Goal: Task Accomplishment & Management: Complete application form

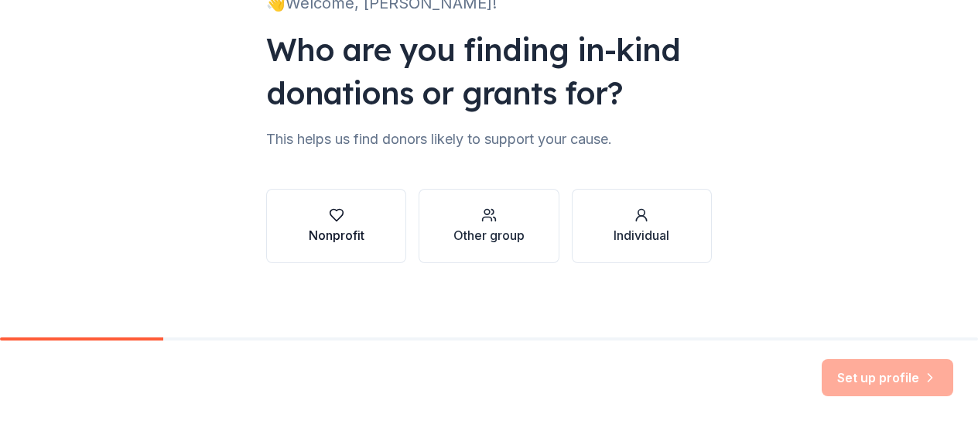
scroll to position [132, 0]
click at [329, 213] on icon "button" at bounding box center [336, 214] width 15 height 15
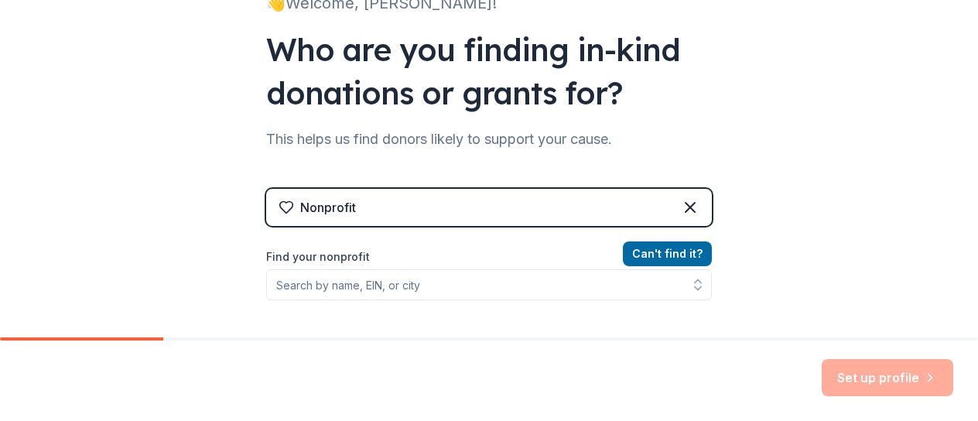
click at [351, 254] on label "Find your nonprofit" at bounding box center [489, 257] width 446 height 19
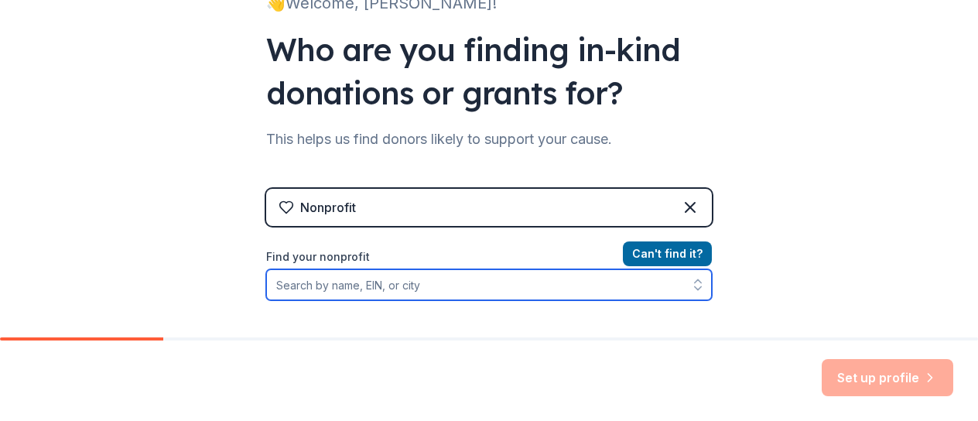
click at [432, 288] on input "Find your nonprofit" at bounding box center [489, 284] width 446 height 31
type input "North Carolina"
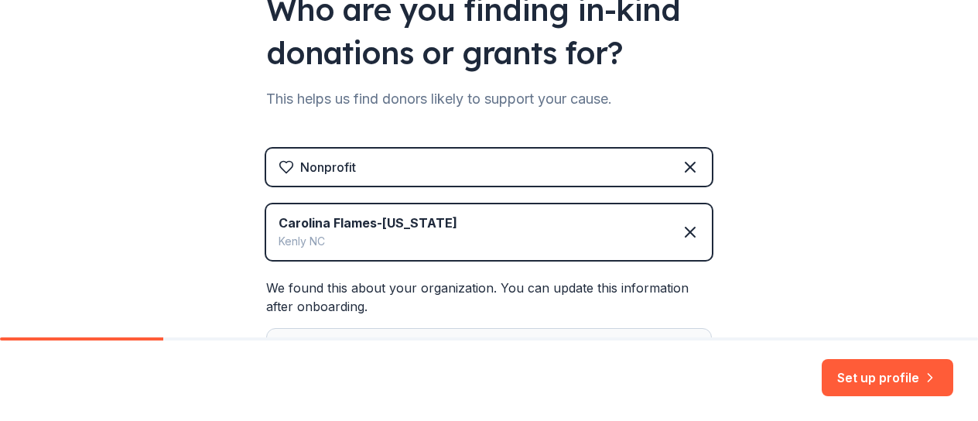
click at [392, 162] on div "Nonprofit" at bounding box center [489, 167] width 446 height 37
click at [367, 160] on div "Nonprofit" at bounding box center [489, 167] width 446 height 37
click at [890, 379] on button "Set up profile" at bounding box center [888, 377] width 132 height 37
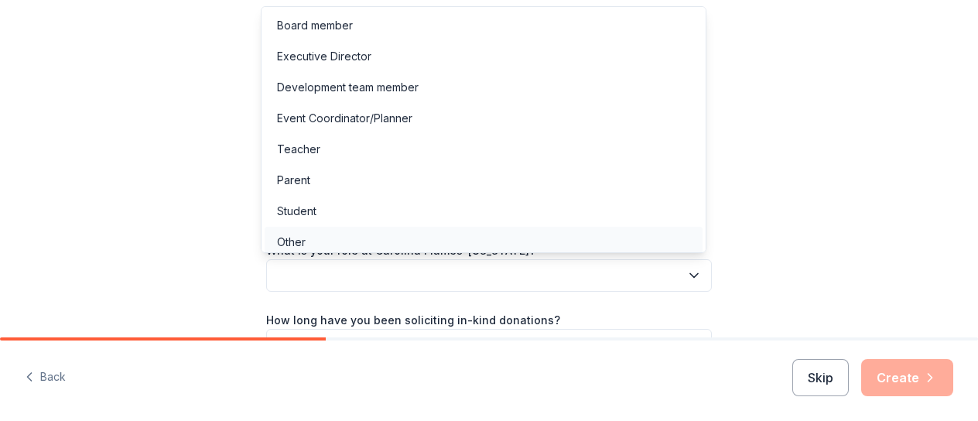
drag, startPoint x: 335, startPoint y: 271, endPoint x: 491, endPoint y: 234, distance: 159.7
click at [337, 270] on button "button" at bounding box center [489, 275] width 446 height 33
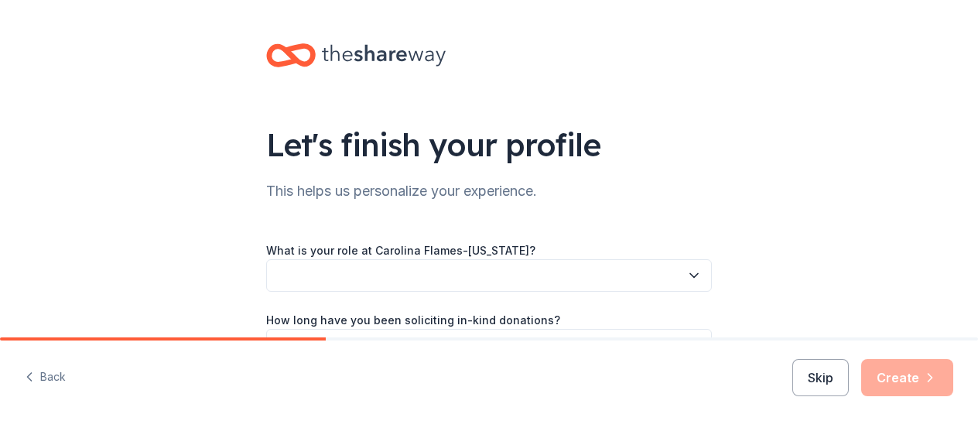
drag, startPoint x: 437, startPoint y: 243, endPoint x: 426, endPoint y: 173, distance: 71.2
click at [438, 214] on div "Let's finish your profile This helps us personalize your experience. What is yo…" at bounding box center [488, 252] width 495 height 505
click at [377, 269] on button "button" at bounding box center [489, 275] width 446 height 33
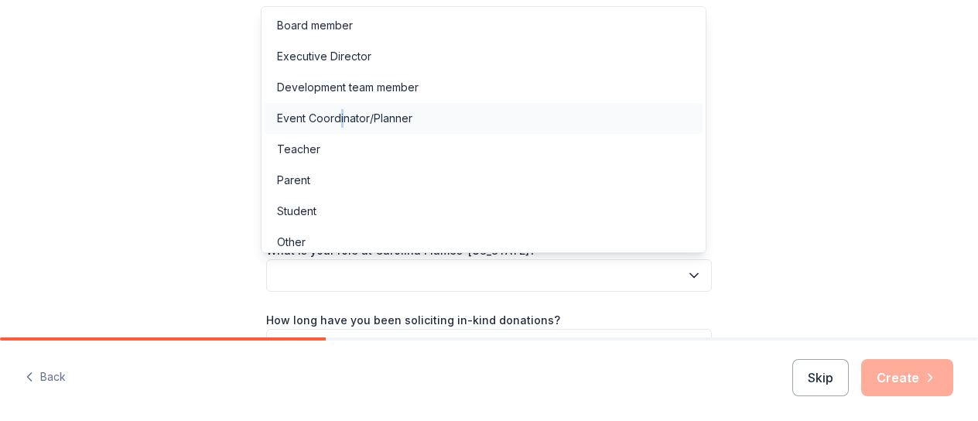
click at [341, 116] on div "Event Coordinator/Planner" at bounding box center [344, 118] width 135 height 19
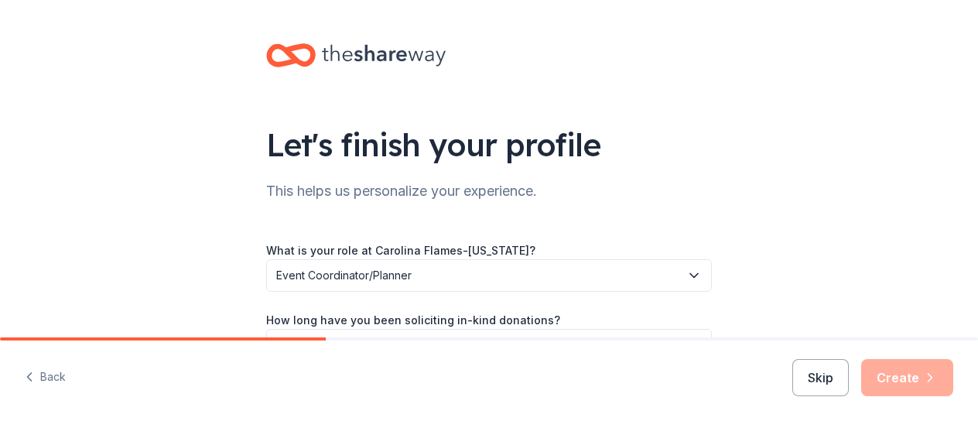
click at [489, 329] on button "button" at bounding box center [489, 345] width 446 height 33
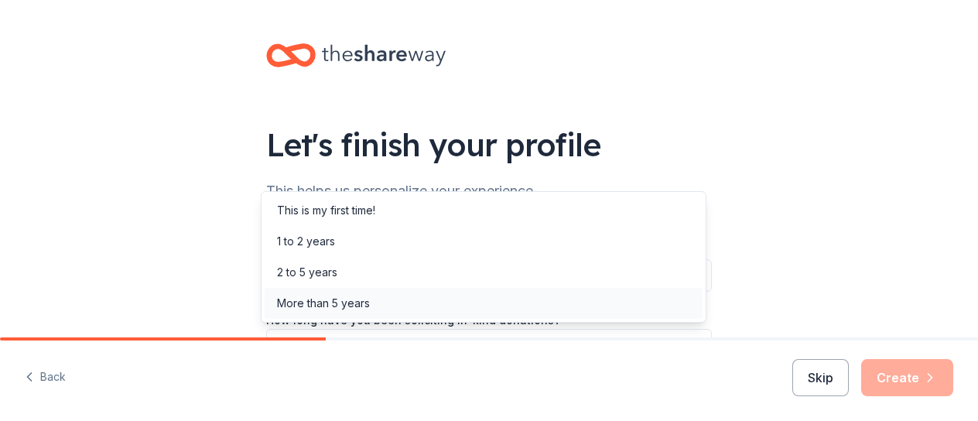
click at [344, 304] on div "More than 5 years" at bounding box center [323, 303] width 93 height 19
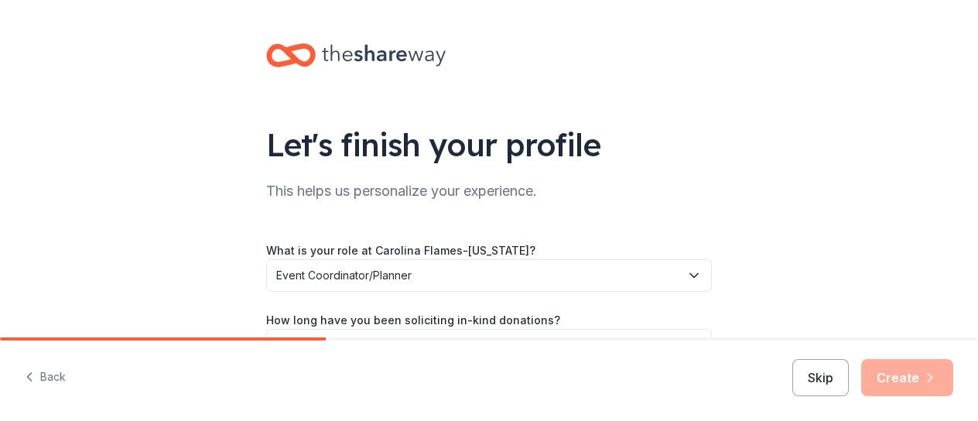
click at [460, 323] on label "How long have you been soliciting in-kind donations?" at bounding box center [413, 320] width 294 height 15
click at [450, 340] on div "Back Skip Create" at bounding box center [489, 380] width 978 height 80
click at [357, 354] on div "Back Skip Create" at bounding box center [489, 380] width 978 height 80
drag, startPoint x: 334, startPoint y: 368, endPoint x: 344, endPoint y: 358, distance: 13.7
click at [335, 368] on div "Back Skip Create" at bounding box center [489, 380] width 978 height 80
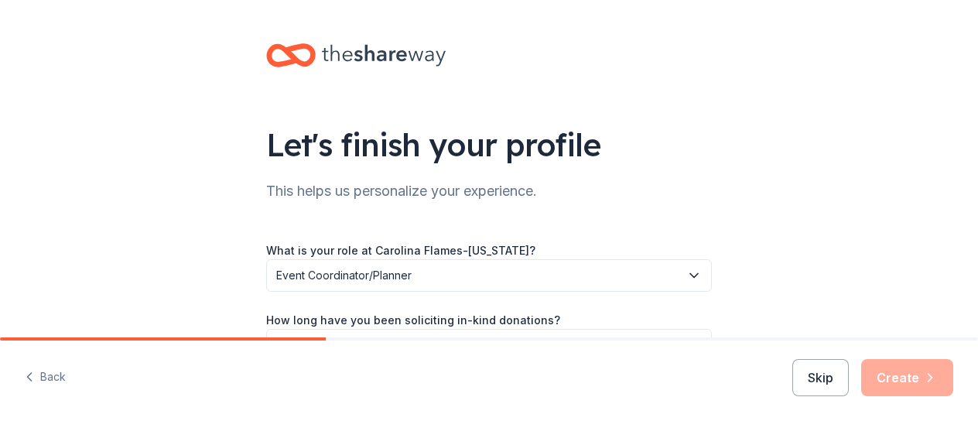
click at [350, 323] on label "How long have you been soliciting in-kind donations?" at bounding box center [413, 320] width 294 height 15
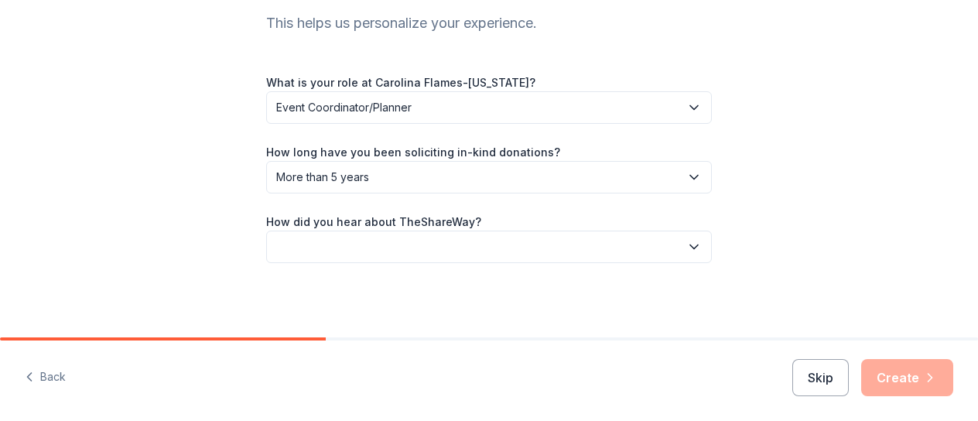
click at [341, 254] on button "button" at bounding box center [489, 247] width 446 height 33
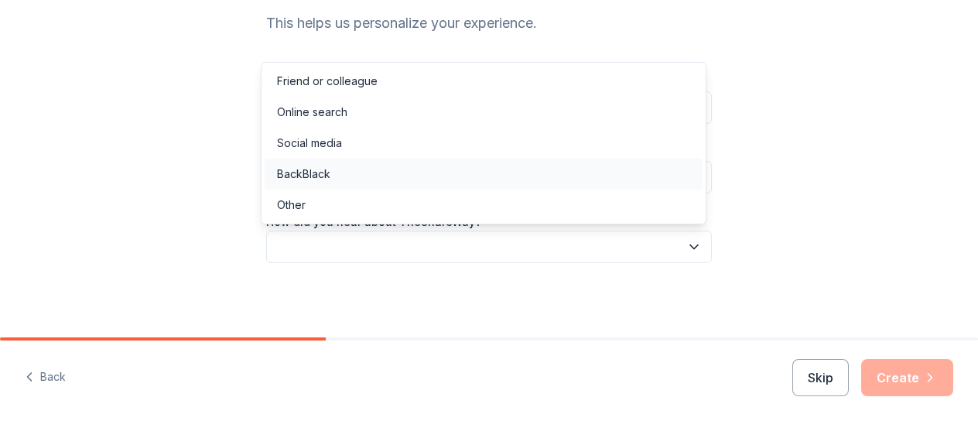
drag, startPoint x: 318, startPoint y: 150, endPoint x: 337, endPoint y: 163, distance: 23.0
click at [318, 150] on div "Social media" at bounding box center [309, 143] width 65 height 19
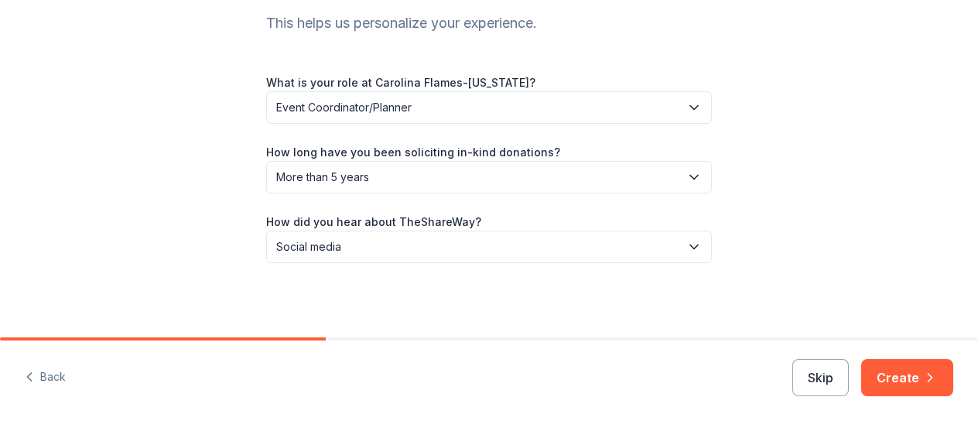
drag, startPoint x: 331, startPoint y: 274, endPoint x: 345, endPoint y: 291, distance: 22.0
click at [333, 272] on div "Let's finish your profile This helps us personalize your experience. What is yo…" at bounding box center [488, 84] width 495 height 505
click at [381, 330] on div "Let's finish your profile This helps us personalize your experience. What is yo…" at bounding box center [488, 84] width 495 height 505
click at [391, 286] on div "Let's finish your profile This helps us personalize your experience. What is yo…" at bounding box center [488, 84] width 495 height 505
drag, startPoint x: 943, startPoint y: 380, endPoint x: 789, endPoint y: 318, distance: 165.3
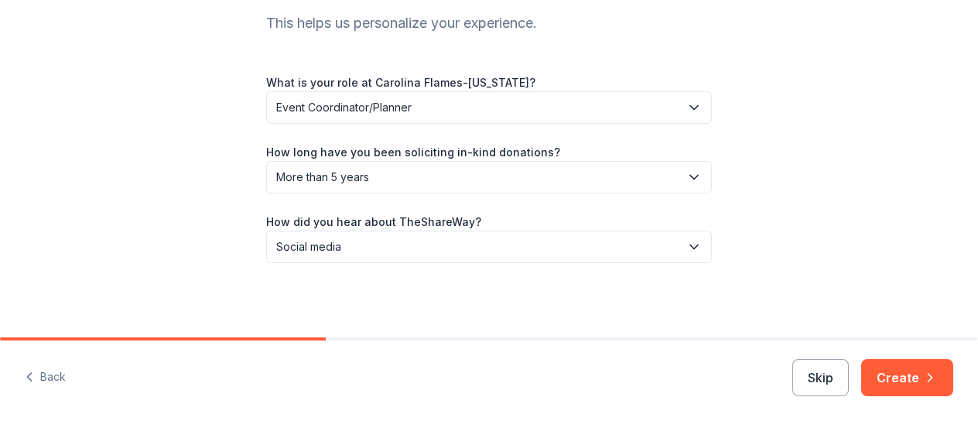
click at [943, 380] on button "Create" at bounding box center [907, 377] width 92 height 37
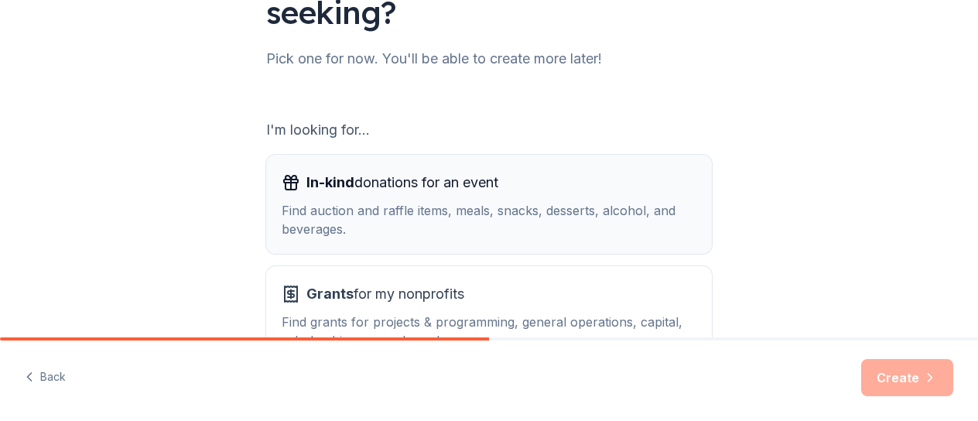
scroll to position [176, 0]
click at [392, 180] on span "In-kind donations for an event" at bounding box center [402, 181] width 192 height 25
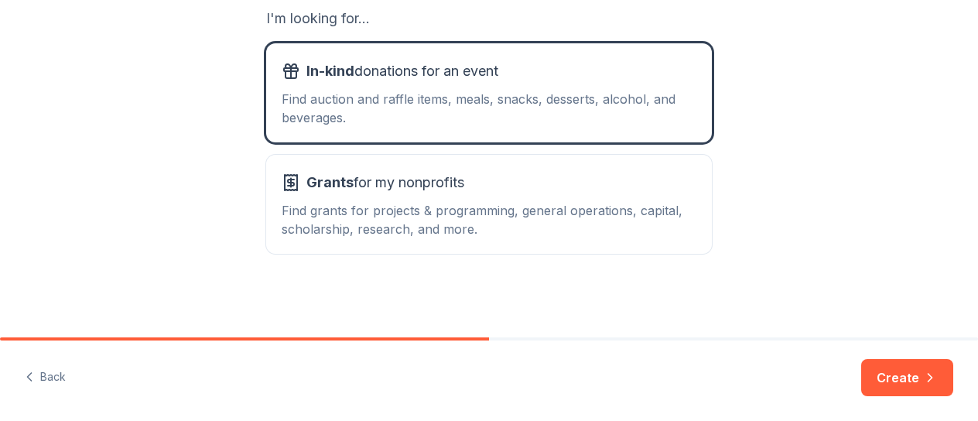
scroll to position [0, 0]
click at [931, 382] on icon "button" at bounding box center [929, 377] width 15 height 15
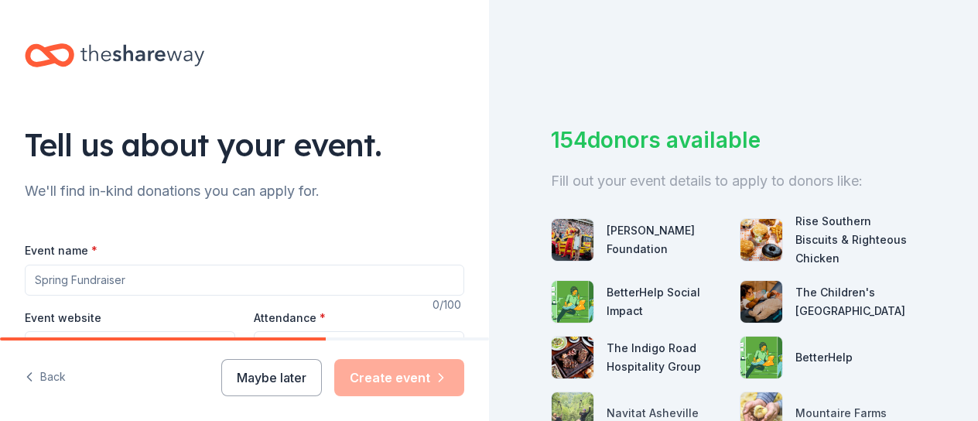
click at [157, 287] on input "Event name *" at bounding box center [245, 280] width 440 height 31
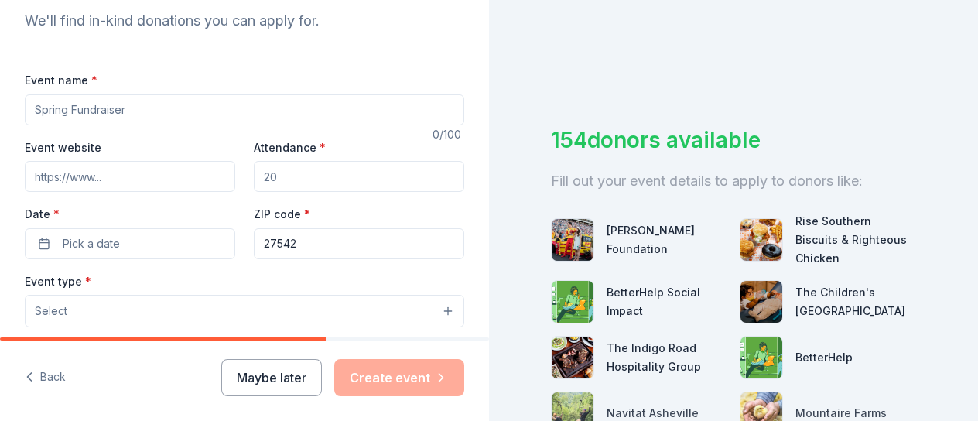
scroll to position [172, 0]
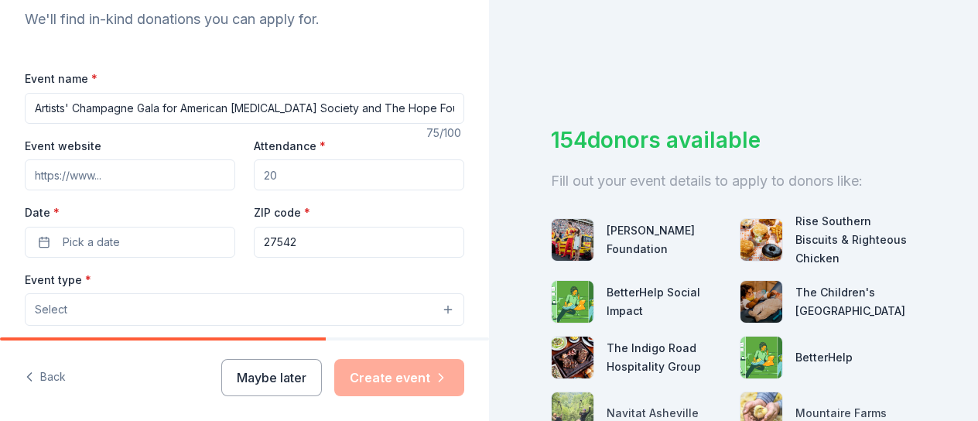
type input "Artists' Champagne Gala for American Cancer Society and The Hope Foundation"
click at [114, 182] on input "Event website" at bounding box center [130, 174] width 210 height 31
click at [266, 181] on input "Attendance *" at bounding box center [359, 174] width 210 height 31
drag, startPoint x: 262, startPoint y: 176, endPoint x: 237, endPoint y: 174, distance: 25.6
click at [237, 174] on div "Event website Attendance * Date * Pick a date ZIP code * 27542" at bounding box center [245, 196] width 440 height 121
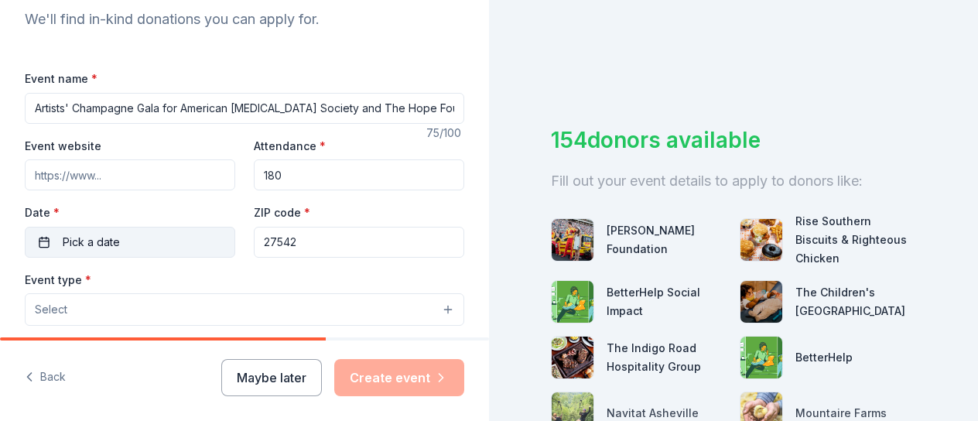
type input "180"
click at [129, 240] on button "Pick a date" at bounding box center [130, 242] width 210 height 31
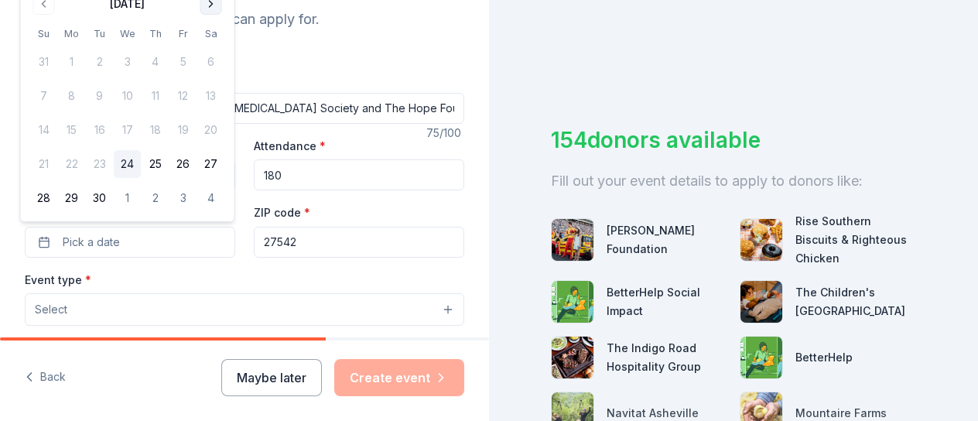
click at [210, 5] on button "Go to next month" at bounding box center [211, 4] width 22 height 22
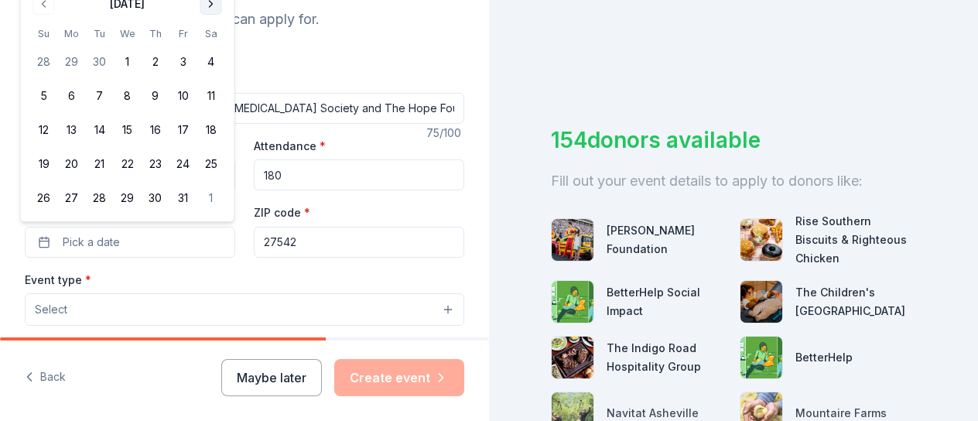
click at [210, 5] on button "Go to next month" at bounding box center [211, 4] width 22 height 22
click at [210, 5] on th "Sa" at bounding box center [211, -1] width 28 height 16
click at [82, 199] on button "1" at bounding box center [72, 198] width 28 height 28
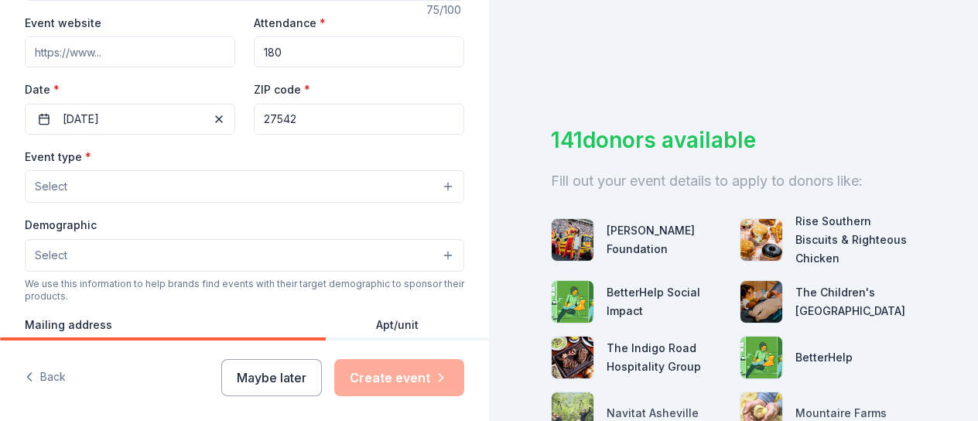
scroll to position [299, 0]
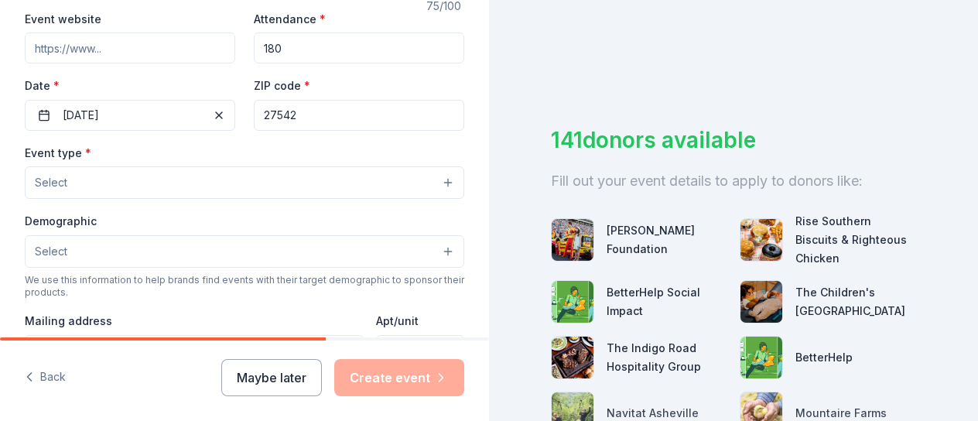
click at [82, 180] on button "Select" at bounding box center [245, 182] width 440 height 33
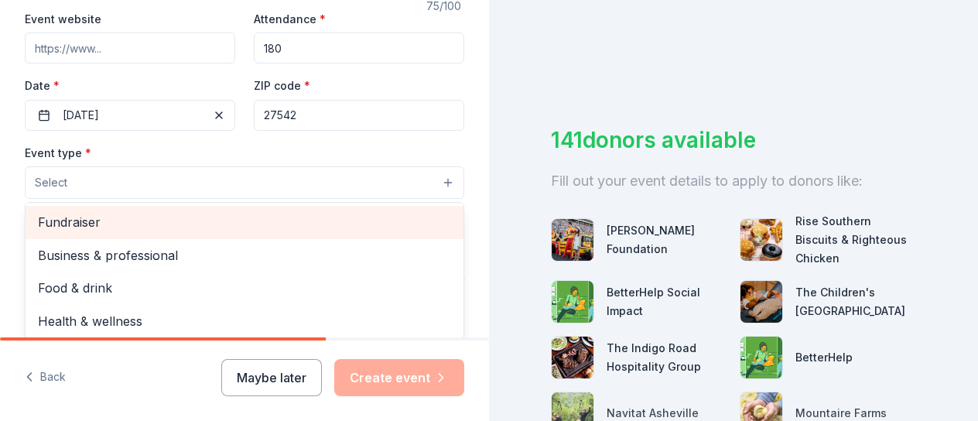
click at [91, 224] on span "Fundraiser" at bounding box center [244, 222] width 413 height 20
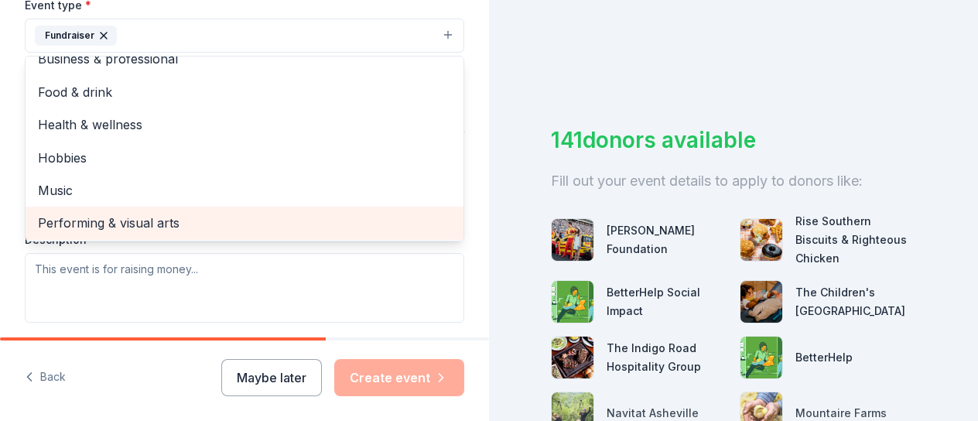
scroll to position [447, 0]
click at [135, 221] on span "Performing & visual arts" at bounding box center [244, 222] width 413 height 20
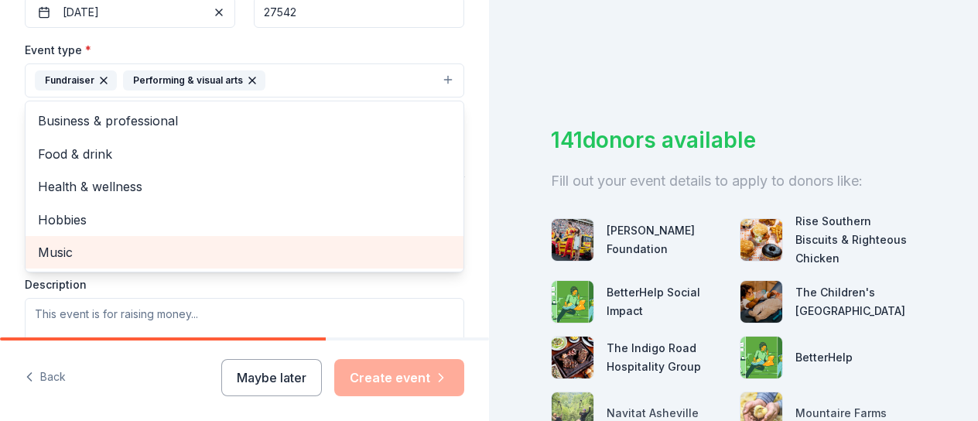
scroll to position [405, 0]
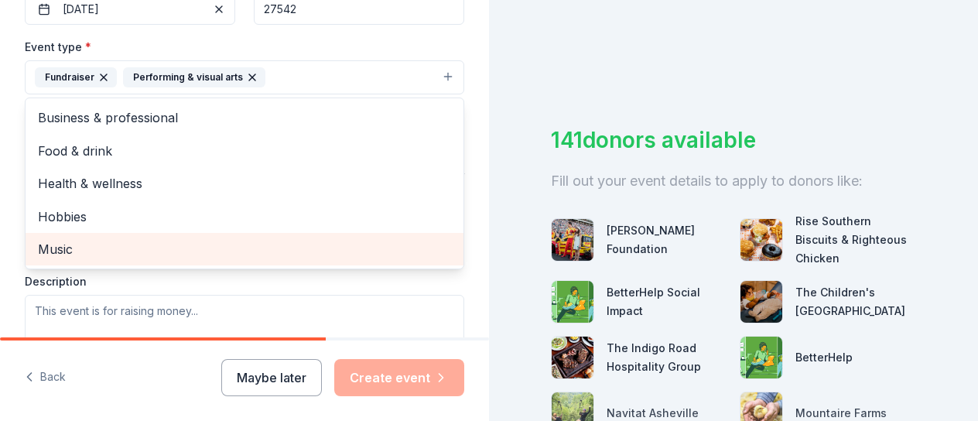
click at [63, 239] on span "Music" at bounding box center [244, 249] width 413 height 20
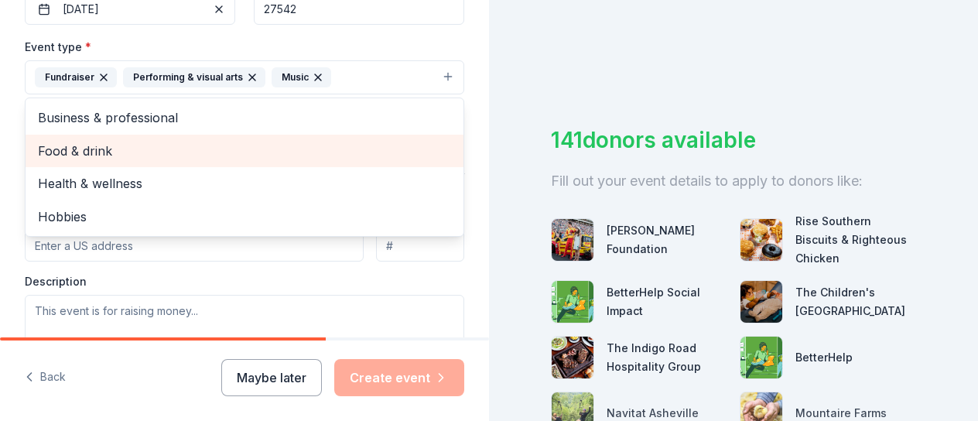
click at [78, 151] on span "Food & drink" at bounding box center [244, 151] width 413 height 20
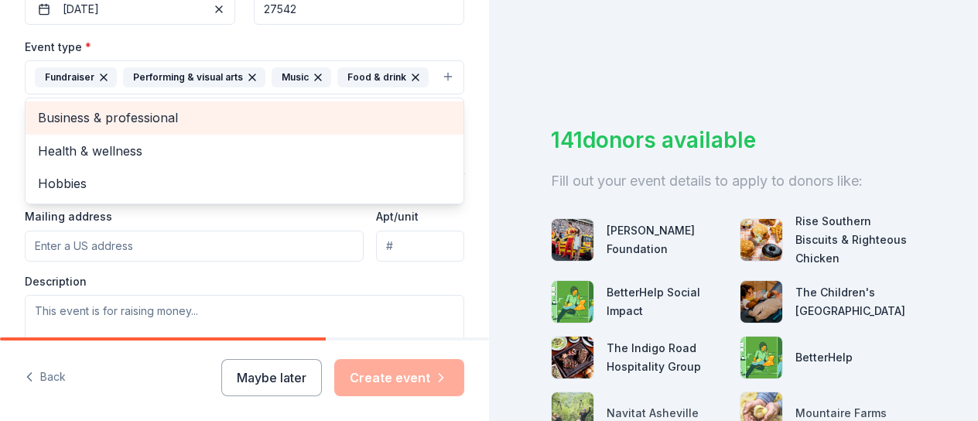
click at [143, 114] on span "Business & professional" at bounding box center [244, 118] width 413 height 20
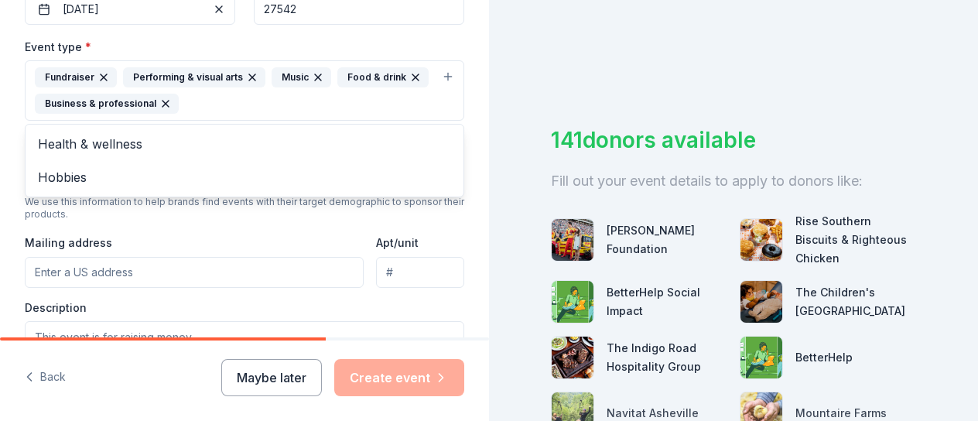
click at [113, 269] on div "Event type * Fundraiser Performing & visual arts Music Food & drink Business & …" at bounding box center [245, 214] width 440 height 354
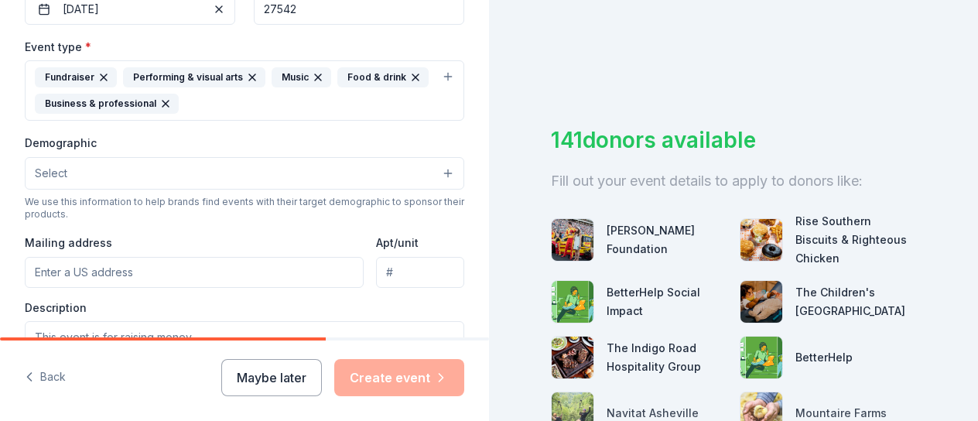
drag, startPoint x: 68, startPoint y: 267, endPoint x: 114, endPoint y: 270, distance: 45.8
click at [68, 267] on input "Mailing address" at bounding box center [194, 272] width 339 height 31
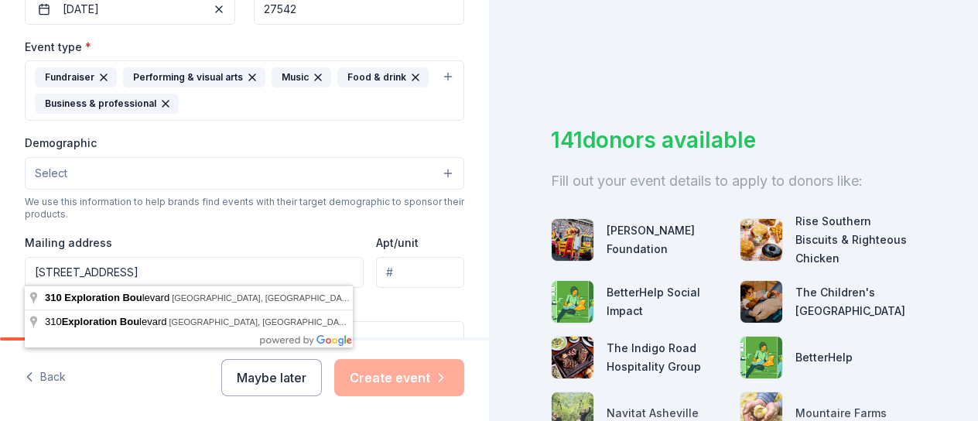
type input "310 Exploration Boulevard, Denver, NC, 28037"
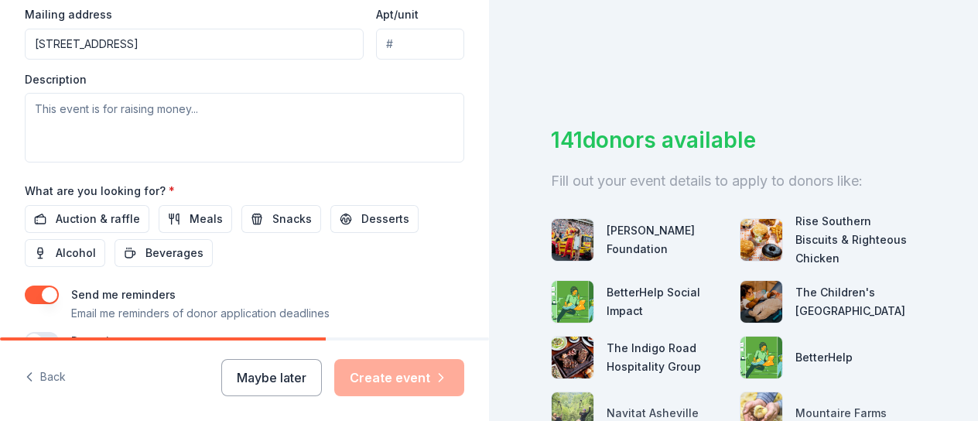
scroll to position [635, 0]
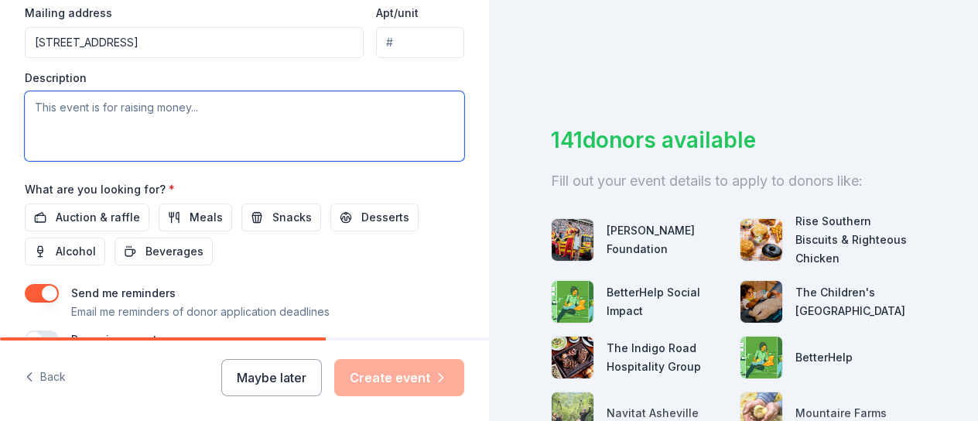
click at [131, 101] on textarea at bounding box center [245, 126] width 440 height 70
type textarea "Artists renderings for Charities and Artists."
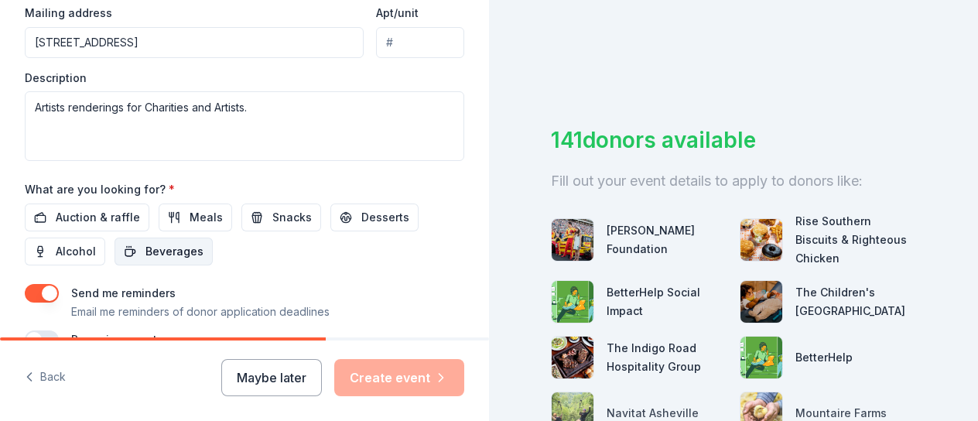
click at [177, 248] on span "Beverages" at bounding box center [174, 251] width 58 height 19
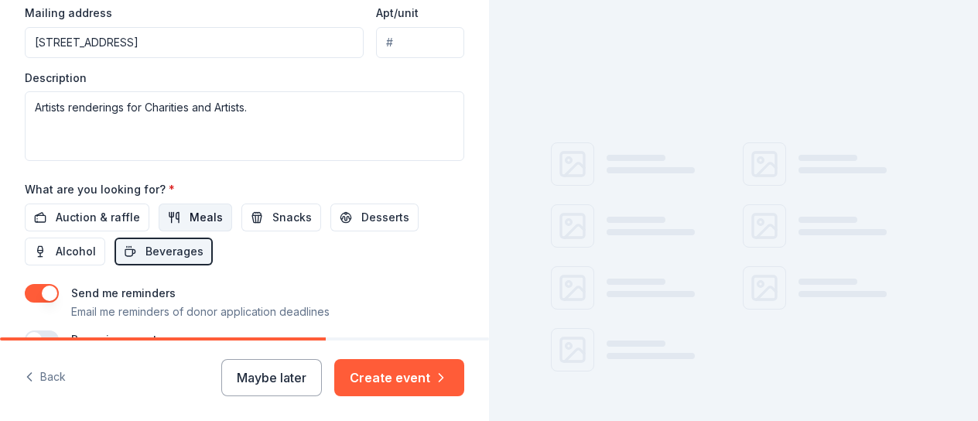
click at [191, 221] on span "Meals" at bounding box center [206, 217] width 33 height 19
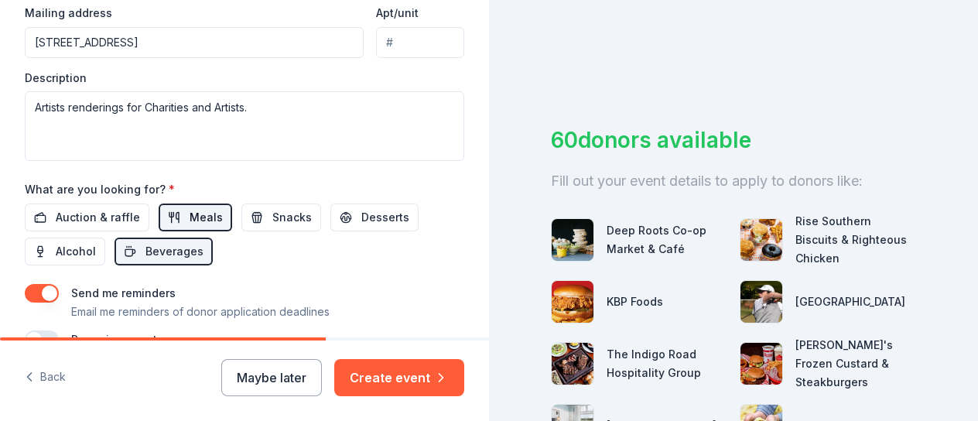
click at [193, 219] on span "Meals" at bounding box center [206, 217] width 33 height 19
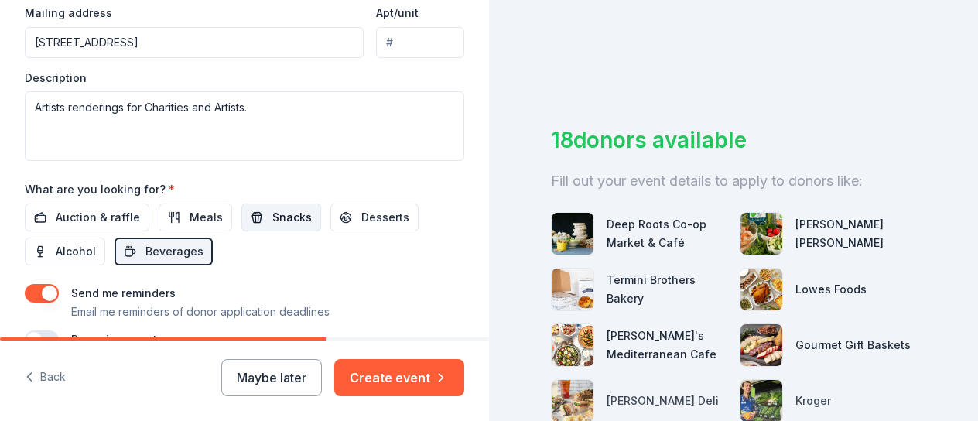
drag, startPoint x: 126, startPoint y: 214, endPoint x: 275, endPoint y: 217, distance: 149.4
click at [129, 213] on span "Auction & raffle" at bounding box center [98, 217] width 84 height 19
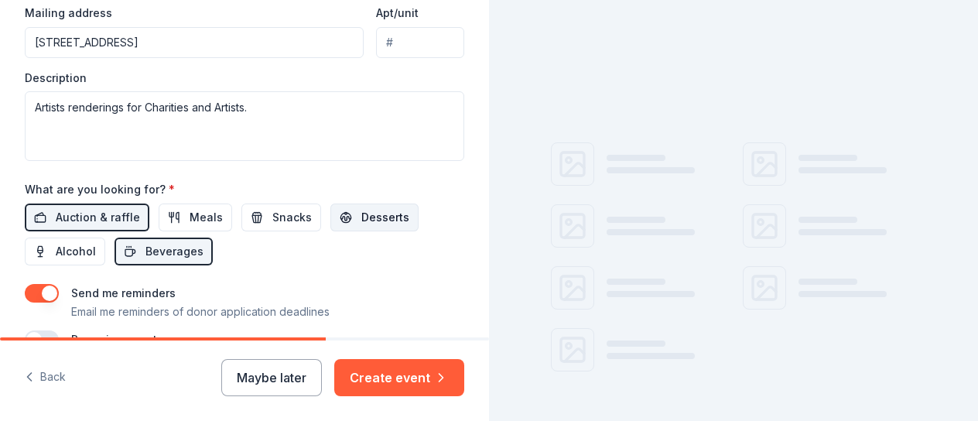
drag, startPoint x: 286, startPoint y: 215, endPoint x: 347, endPoint y: 215, distance: 60.4
click at [286, 215] on span "Snacks" at bounding box center [291, 217] width 39 height 19
click at [399, 212] on span "Desserts" at bounding box center [385, 217] width 48 height 19
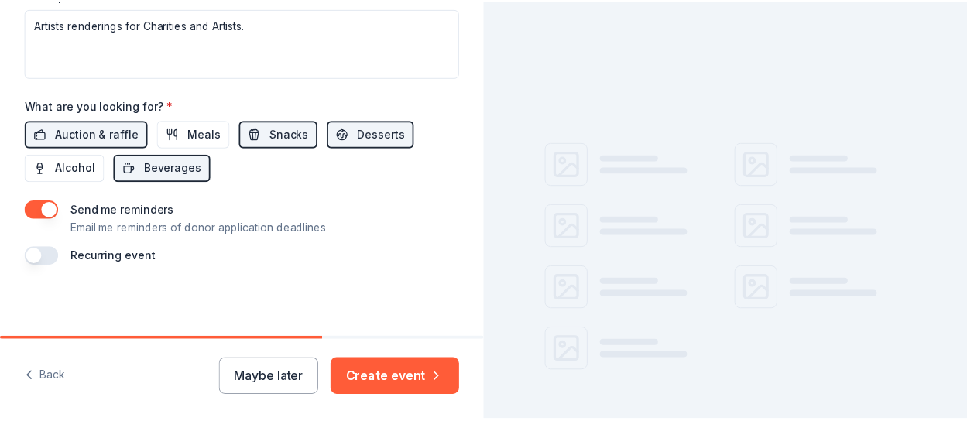
scroll to position [717, 0]
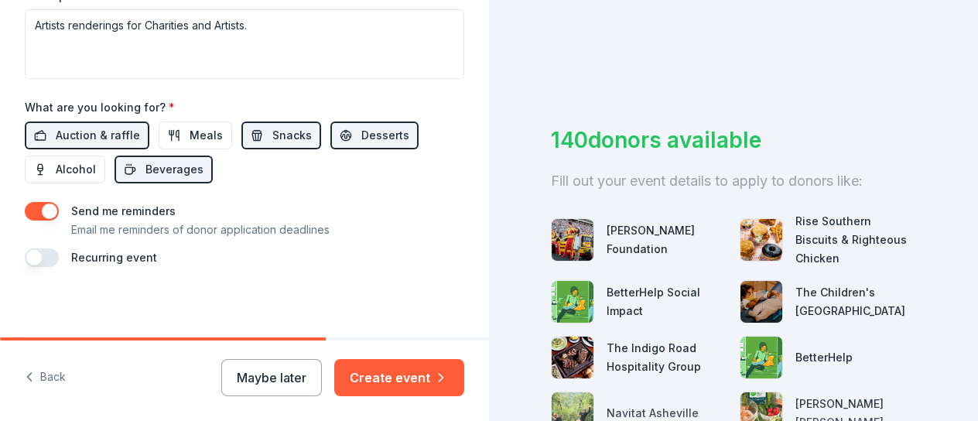
click at [123, 255] on label "Recurring event" at bounding box center [114, 257] width 86 height 13
drag, startPoint x: 114, startPoint y: 279, endPoint x: 125, endPoint y: 284, distance: 12.8
click at [392, 379] on button "Create event" at bounding box center [399, 377] width 130 height 37
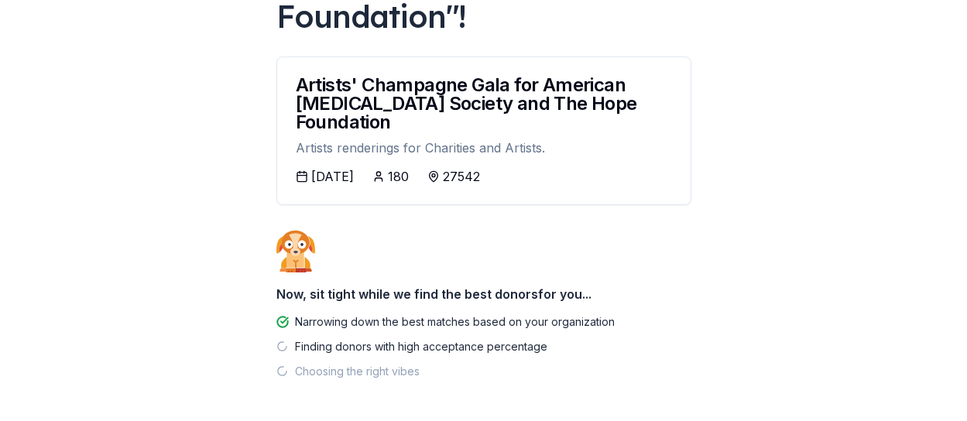
scroll to position [276, 0]
click at [437, 173] on icon at bounding box center [433, 178] width 9 height 10
click at [471, 168] on div "27542" at bounding box center [461, 177] width 37 height 19
click at [470, 168] on div "27542" at bounding box center [461, 177] width 37 height 19
click at [440, 171] on icon at bounding box center [433, 177] width 12 height 12
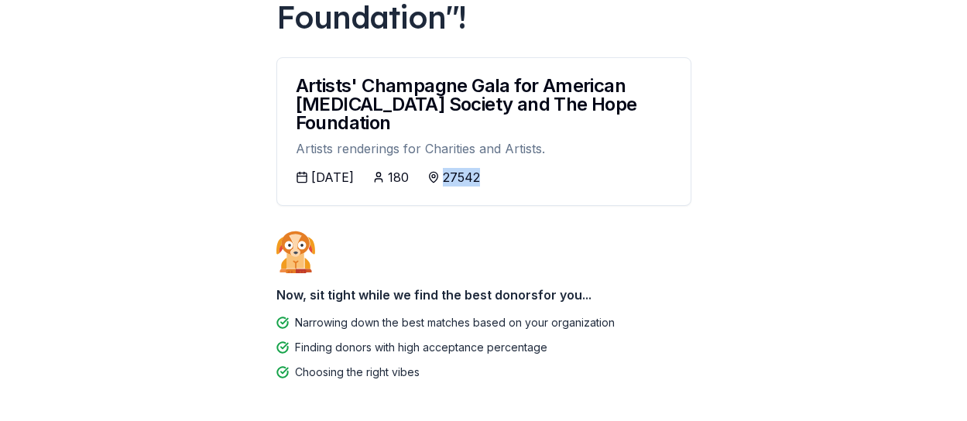
click at [440, 171] on icon at bounding box center [433, 177] width 12 height 12
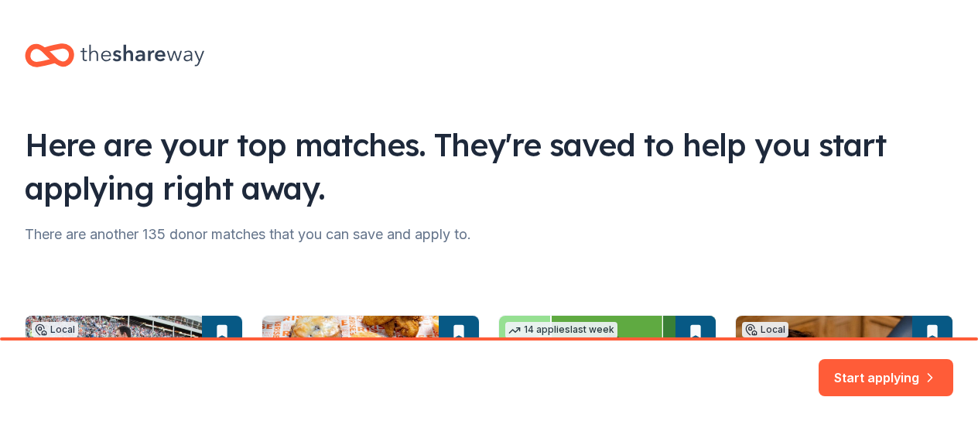
scroll to position [1, 0]
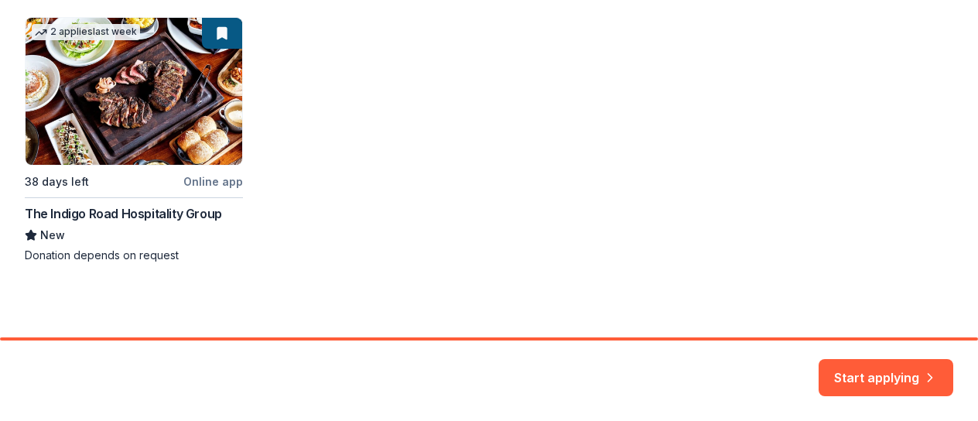
scroll to position [569, 0]
click at [884, 378] on button "Start applying" at bounding box center [886, 368] width 135 height 37
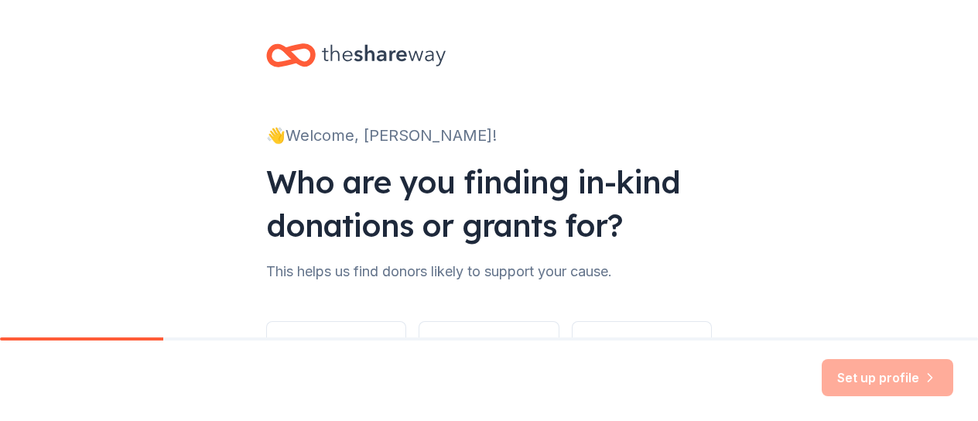
click at [477, 287] on div "👋 Welcome, [PERSON_NAME]! Who are you finding in-kind donations or grants for? …" at bounding box center [488, 235] width 495 height 470
click at [615, 315] on div "Nonprofit Other group Individual" at bounding box center [489, 345] width 446 height 99
